Goal: Information Seeking & Learning: Learn about a topic

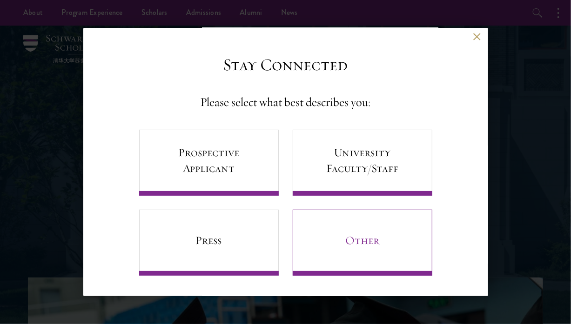
scroll to position [1, 0]
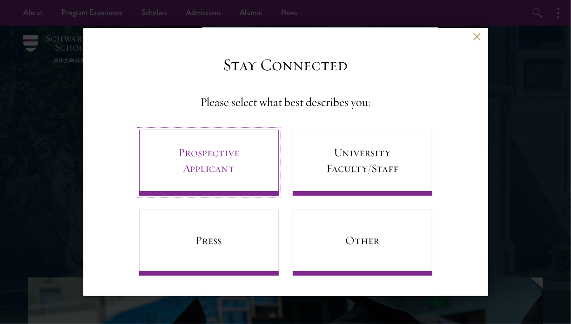
click at [218, 160] on link "Prospective Applicant" at bounding box center [209, 163] width 140 height 66
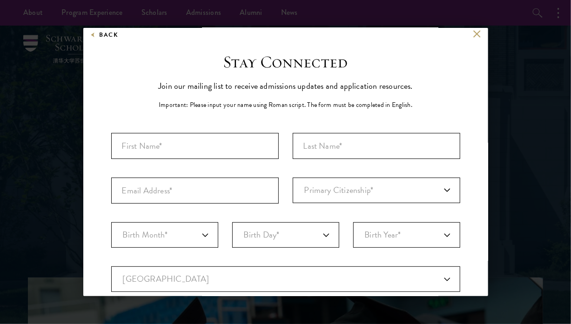
scroll to position [3, 0]
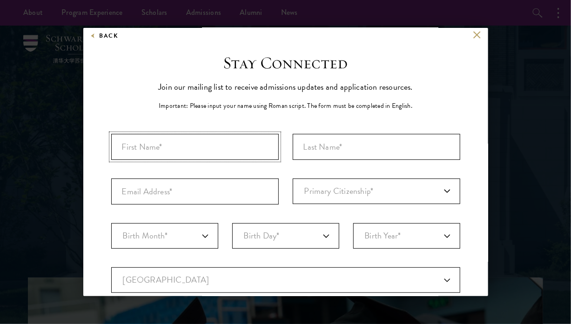
click at [193, 148] on input "First Name*" at bounding box center [194, 147] width 167 height 26
type input "Amanu"
type input "kebede"
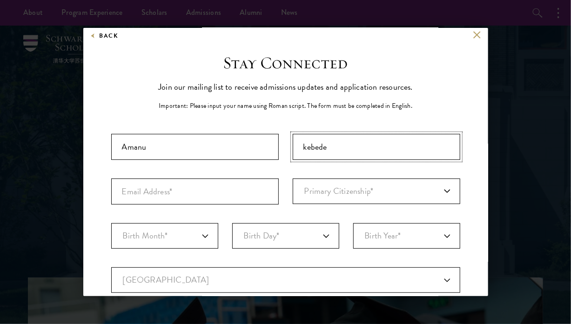
type input "amanredkg75@gmail.com"
select select "1998"
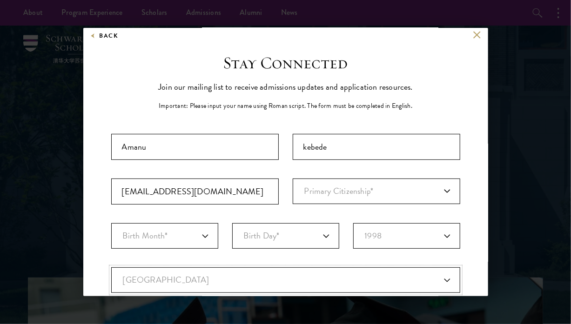
select select "ET"
type input "Bahir Dar"
select select
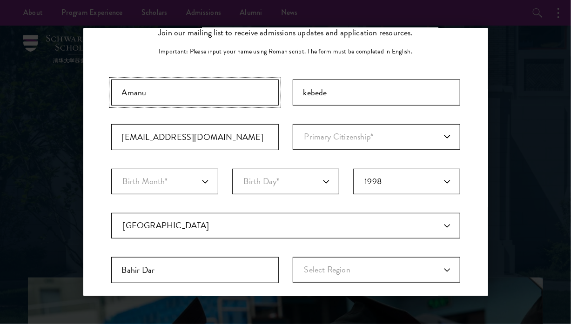
scroll to position [0, 0]
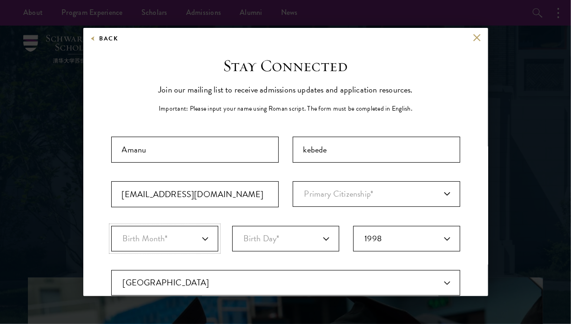
click at [201, 243] on select "Birth Month* January February March April May June July August September Octobe…" at bounding box center [164, 239] width 107 height 26
select select "12"
click at [111, 226] on select "Birth Month* January February March April May June July August September Octobe…" at bounding box center [164, 239] width 107 height 26
click at [322, 238] on select "Birth Day* 1 2 3 4 5 6 7 8 9 10 11 12 13 14 15 16 17 18 19 20 21 22 23 24 25 26…" at bounding box center [285, 239] width 107 height 26
select select "27"
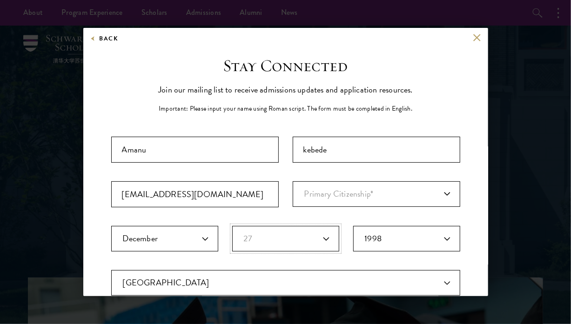
click at [232, 226] on select "Birth Day* 1 2 3 4 5 6 7 8 9 10 11 12 13 14 15 16 17 18 19 20 21 22 23 24 25 26…" at bounding box center [285, 239] width 107 height 26
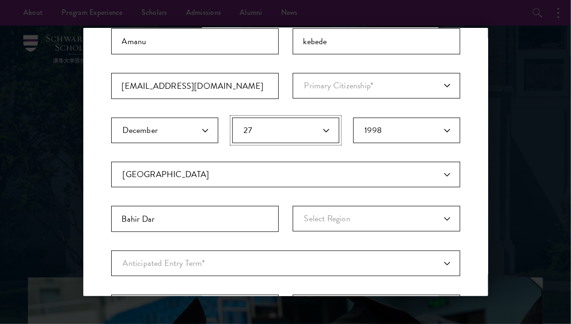
scroll to position [109, 0]
click at [386, 132] on select "Birth Year* 2025 2024 2023 2022 2021 2020 2019 2018 2017 2016 2015 2014 2013 20…" at bounding box center [406, 130] width 107 height 26
select select "1996"
click at [353, 117] on select "Birth Year* 2025 2024 2023 2022 2021 2020 2019 2018 2017 2016 2015 2014 2013 20…" at bounding box center [406, 130] width 107 height 26
click at [357, 215] on select "Select Region Addis Ababa Afar Amhara Benishangul-Gumuz Dire Dawa Gambela Harar…" at bounding box center [376, 219] width 167 height 26
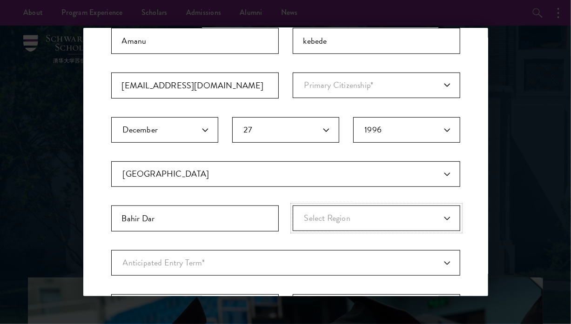
select select "Amhara"
click at [293, 206] on select "Select Region Addis Ababa Afar Amhara Benishangul-Gumuz Dire Dawa Gambela Harar…" at bounding box center [376, 219] width 167 height 26
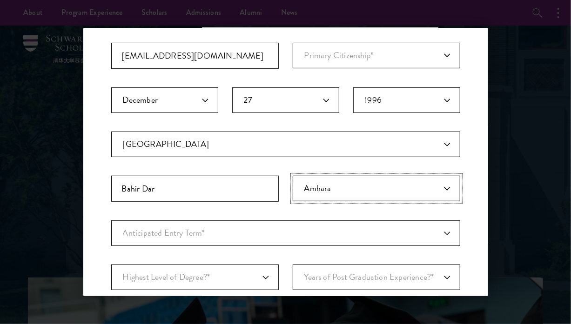
scroll to position [140, 0]
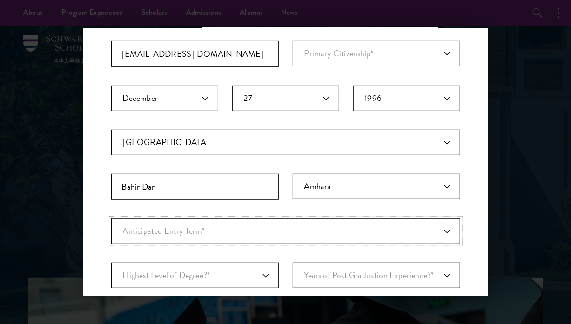
click at [305, 227] on select "Anticipated Entry Term* August 2026 (Application opens April 2025) Just Explori…" at bounding box center [285, 232] width 349 height 26
select select "e64b8ab3-eabb-4867-96d5-7e6b4840665f"
click at [111, 219] on select "Anticipated Entry Term* August 2026 (Application opens April 2025) Just Explori…" at bounding box center [285, 232] width 349 height 26
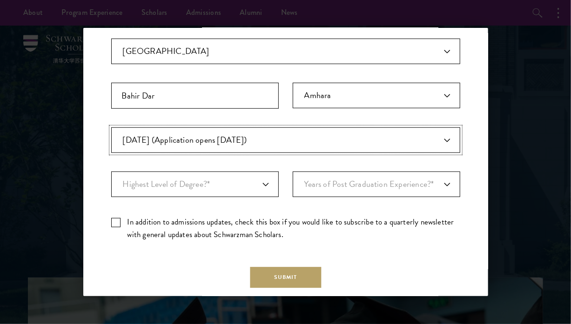
scroll to position [233, 0]
click at [263, 173] on select "Highest Level of Degree?* PHD Bachelor's Master's Current Undergraduate Student" at bounding box center [194, 184] width 167 height 26
select select "baef124f-e103-44b1-8ca6-5d0669438e44"
click at [111, 171] on select "Highest Level of Degree?* PHD Bachelor's Master's Current Undergraduate Student" at bounding box center [194, 184] width 167 height 26
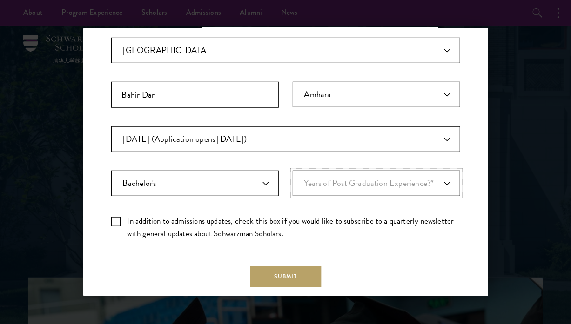
click at [443, 180] on select "Years of Post Graduation Experience?* 1 2 3 4 5 6 7 8 9 10" at bounding box center [376, 184] width 167 height 26
select select "6"
click at [293, 171] on select "Years of Post Graduation Experience?* 1 2 3 4 5 6 7 8 9 10" at bounding box center [376, 184] width 167 height 26
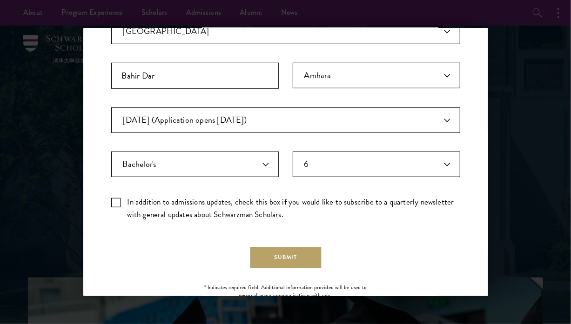
click at [117, 199] on label "In addition to admissions updates, check this box if you would like to subscrib…" at bounding box center [285, 208] width 349 height 25
click at [117, 199] on input "In addition to admissions updates, check this box if you would like to subscrib…" at bounding box center [285, 199] width 349 height 6
checkbox input "true"
click at [277, 258] on button "Submit" at bounding box center [285, 257] width 71 height 21
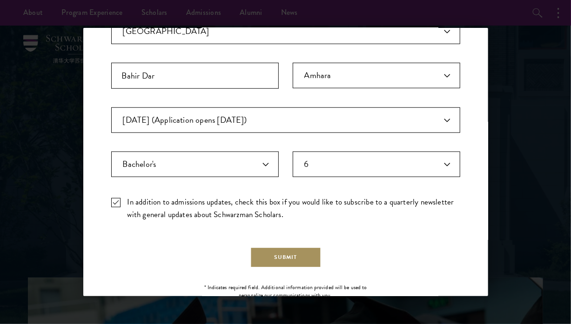
click at [284, 252] on button "Submit" at bounding box center [285, 257] width 71 height 21
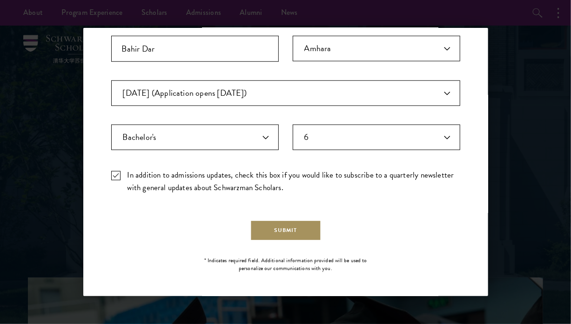
scroll to position [31, 0]
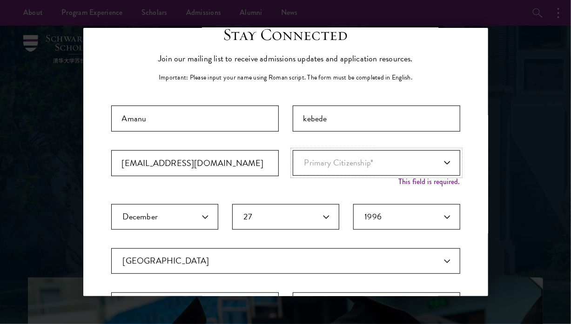
click at [438, 159] on select "Primary Citizenship* Afghanistan Aland Islands Albania Algeria Andorra Angola A…" at bounding box center [376, 163] width 167 height 26
select select "ET"
click at [293, 150] on select "Primary Citizenship* Afghanistan Aland Islands Albania Algeria Andorra Angola A…" at bounding box center [376, 163] width 167 height 26
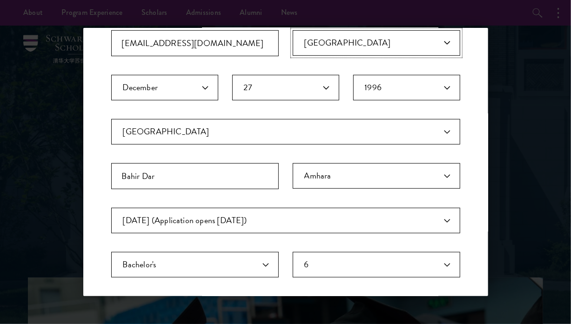
scroll to position [279, 0]
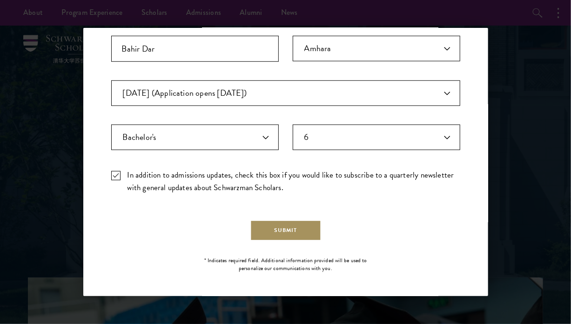
click at [278, 226] on button "Submit" at bounding box center [285, 230] width 71 height 21
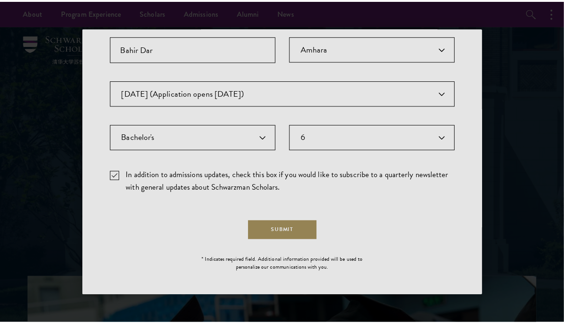
scroll to position [0, 0]
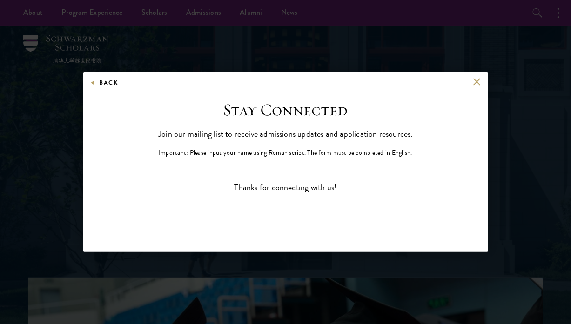
click at [242, 284] on div "Back Stay Connected Please select what best describes you: Prospective Applican…" at bounding box center [285, 162] width 571 height 268
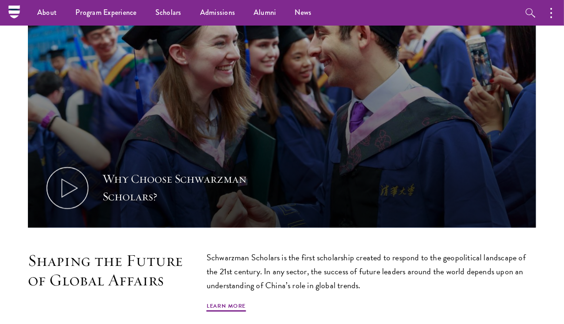
scroll to position [335, 0]
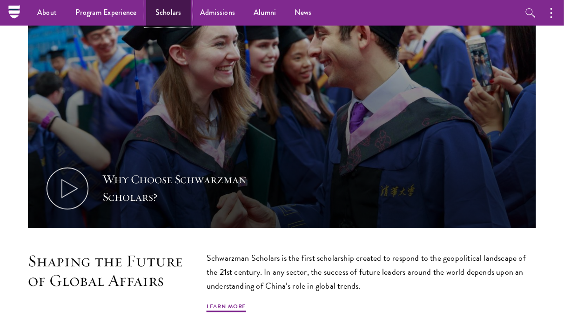
click at [174, 13] on link "Scholars" at bounding box center [168, 13] width 45 height 26
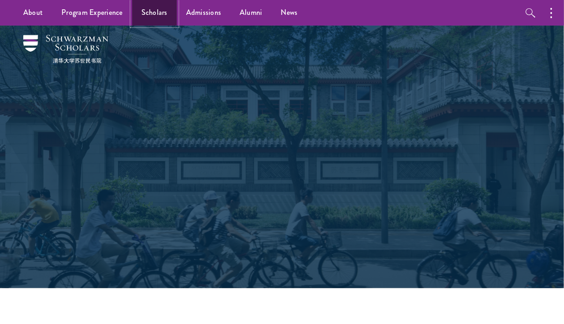
click at [155, 12] on link "Scholars" at bounding box center [154, 13] width 45 height 26
click at [148, 13] on link "Scholars" at bounding box center [154, 13] width 45 height 26
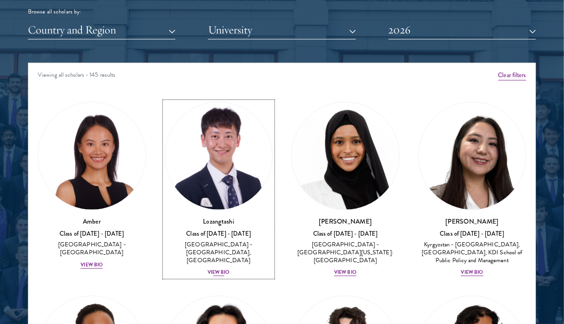
click at [220, 165] on img at bounding box center [218, 155] width 107 height 107
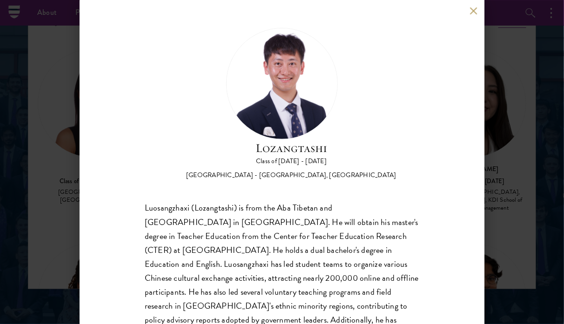
click at [477, 7] on button at bounding box center [473, 11] width 8 height 8
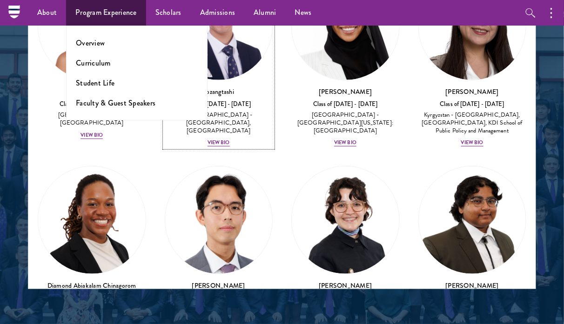
scroll to position [18, 0]
